Goal: Find specific page/section: Find specific page/section

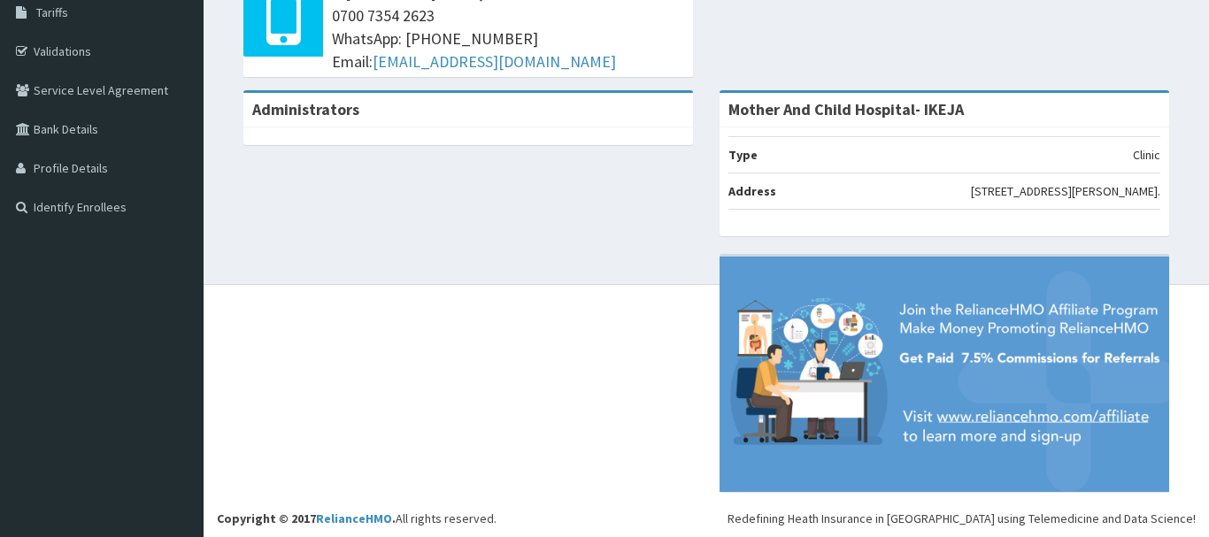
scroll to position [32, 0]
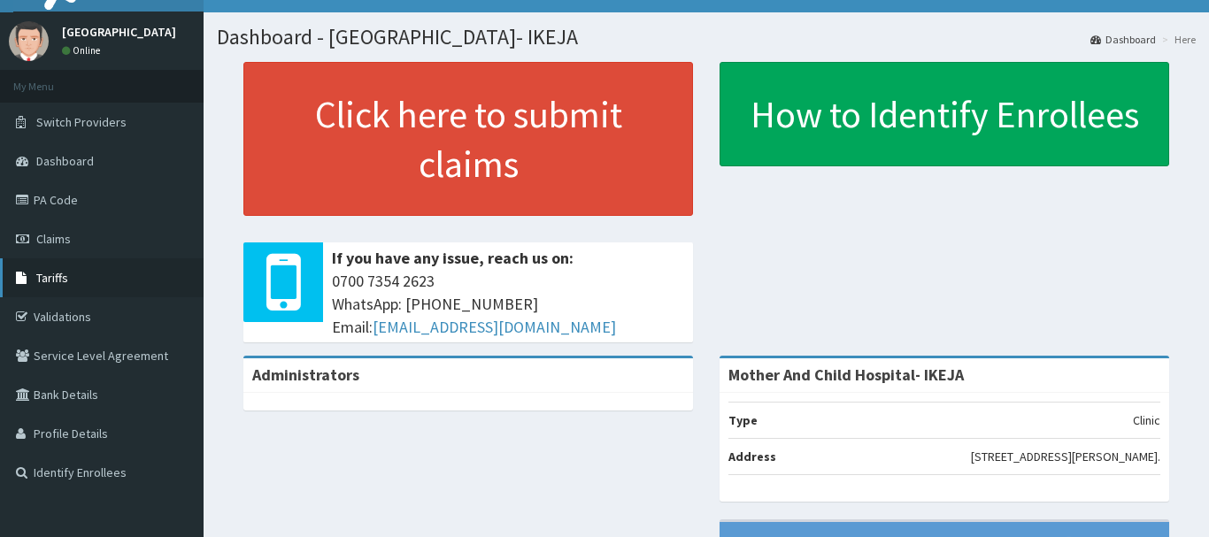
click at [111, 275] on link "Tariffs" at bounding box center [102, 277] width 204 height 39
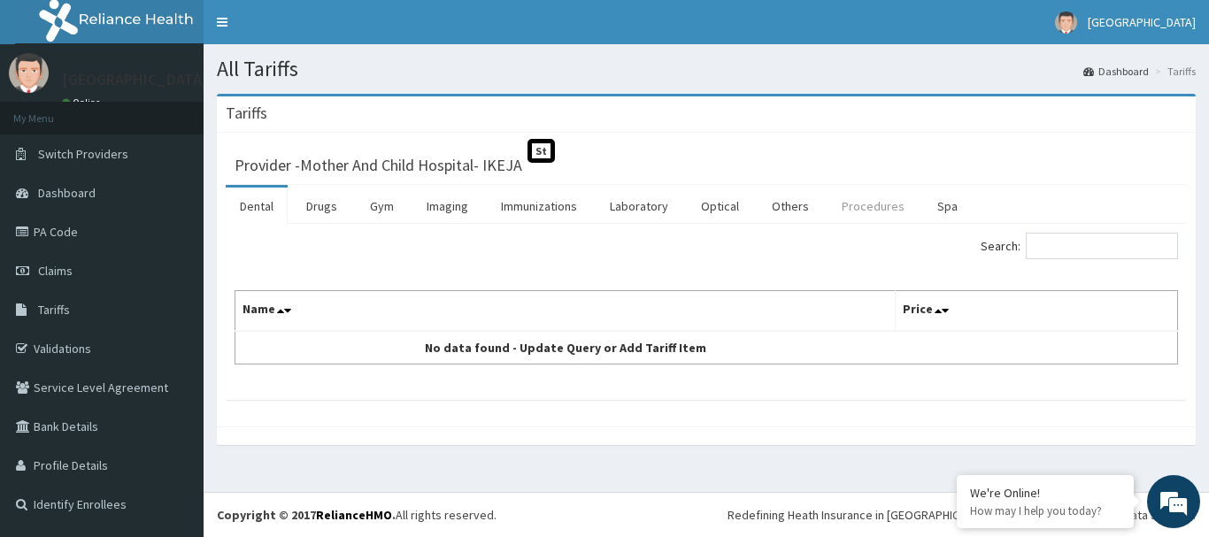
click at [880, 206] on link "Procedures" at bounding box center [872, 206] width 91 height 37
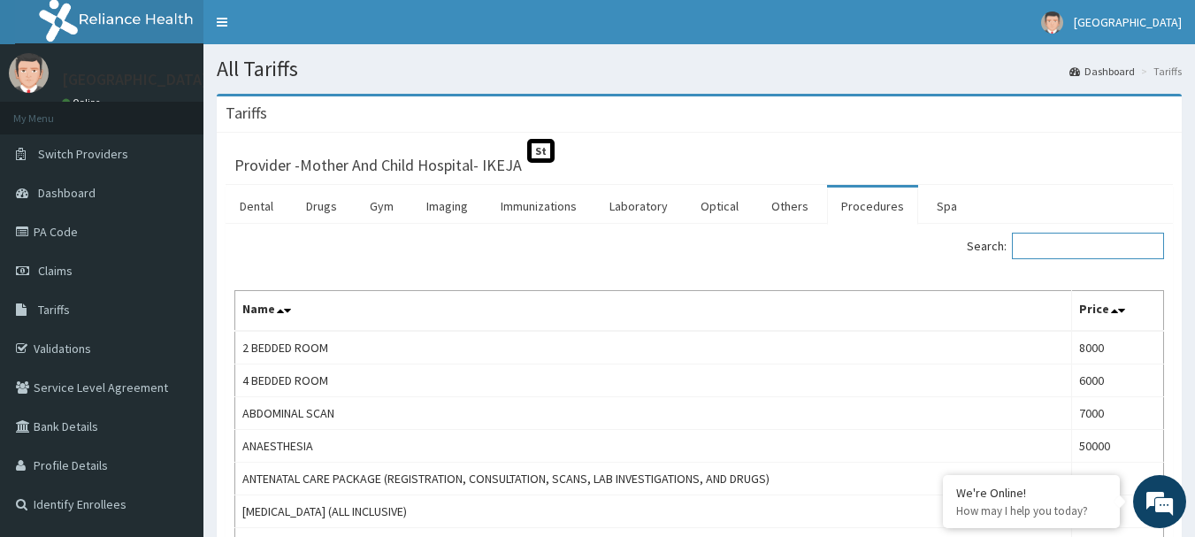
click at [1076, 246] on input "Search:" at bounding box center [1088, 246] width 152 height 27
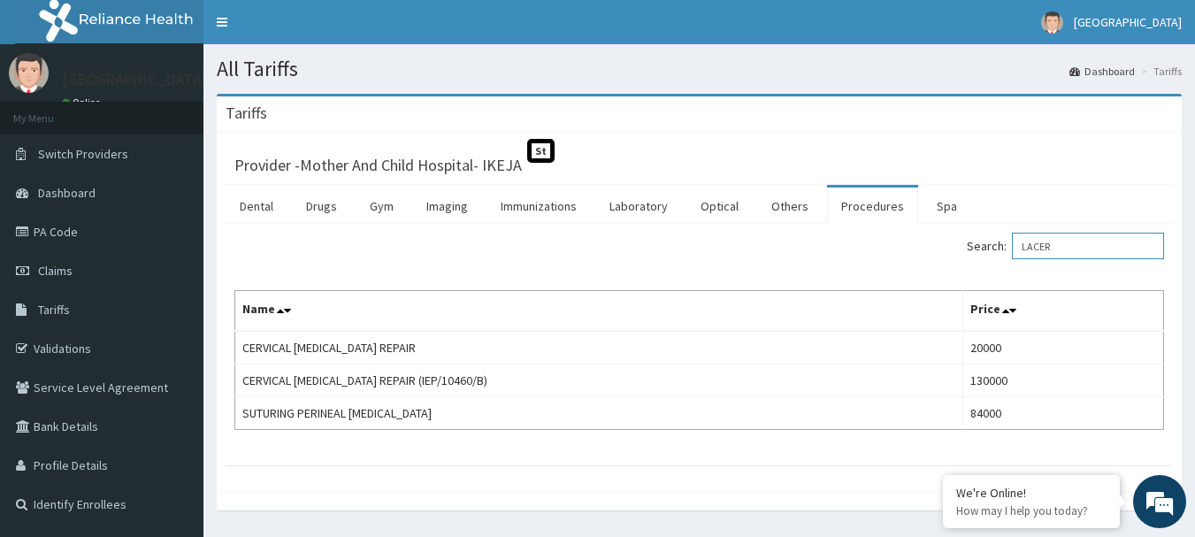
type input "LACER"
click at [72, 242] on link "PA Code" at bounding box center [102, 231] width 204 height 39
